Goal: Find specific page/section: Find specific page/section

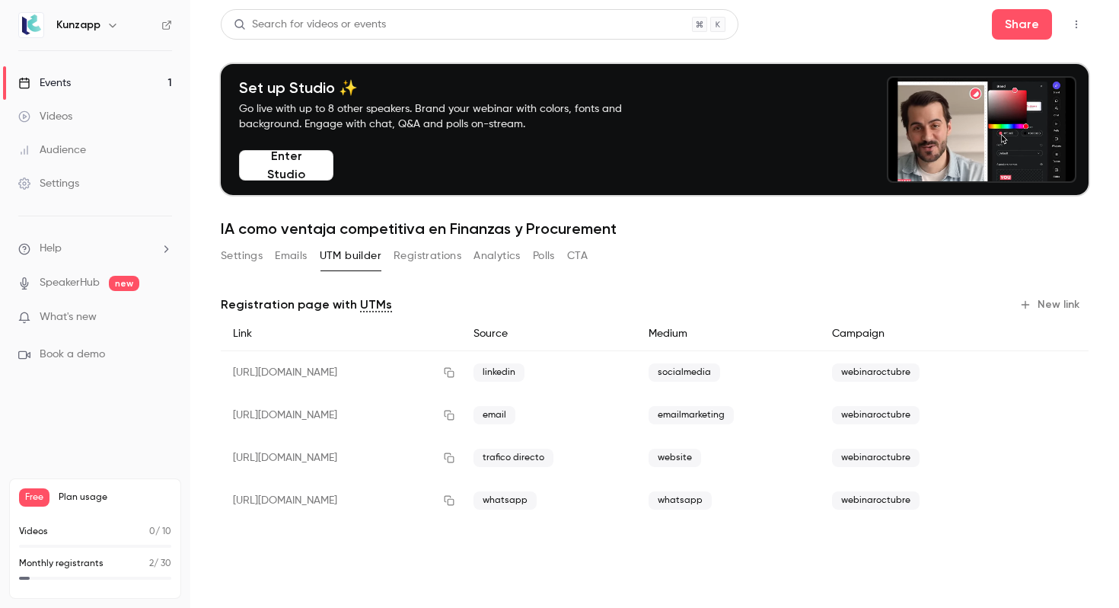
click at [433, 254] on button "Registrations" at bounding box center [428, 256] width 68 height 24
